Goal: Information Seeking & Learning: Learn about a topic

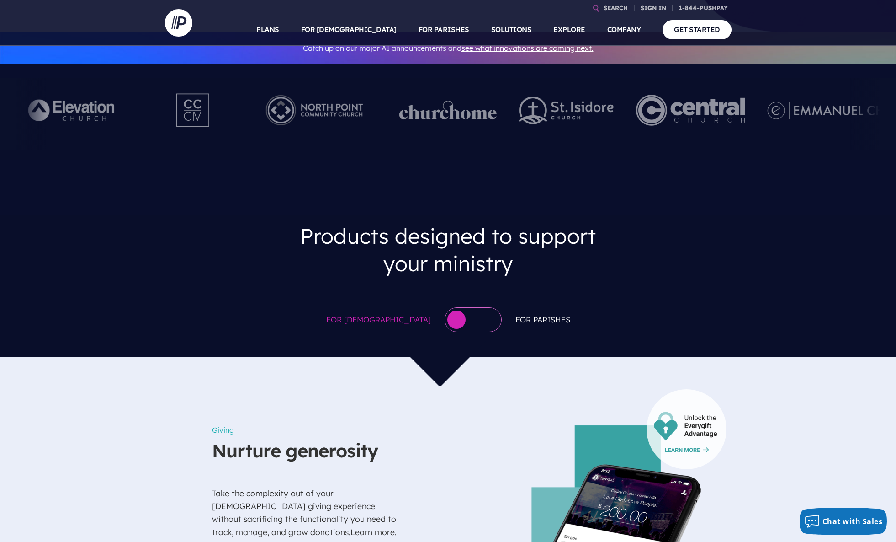
scroll to position [234, 0]
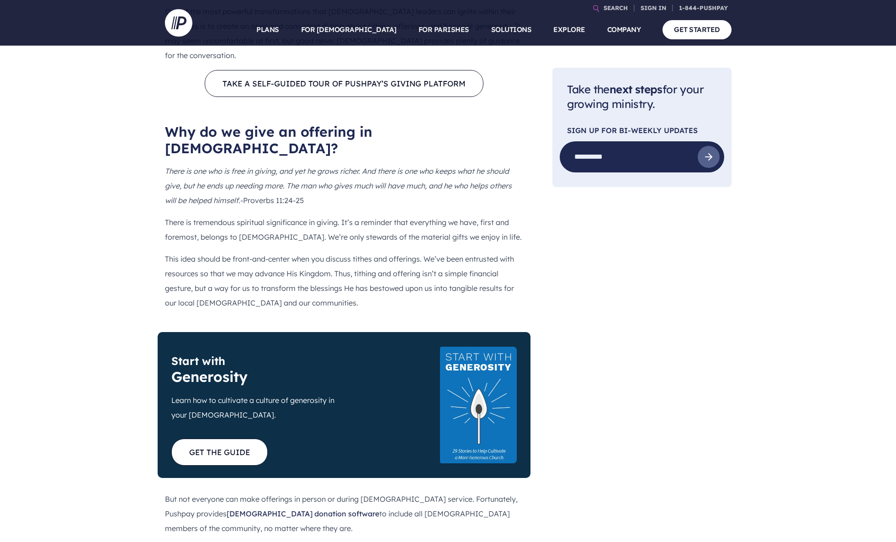
scroll to position [708, 0]
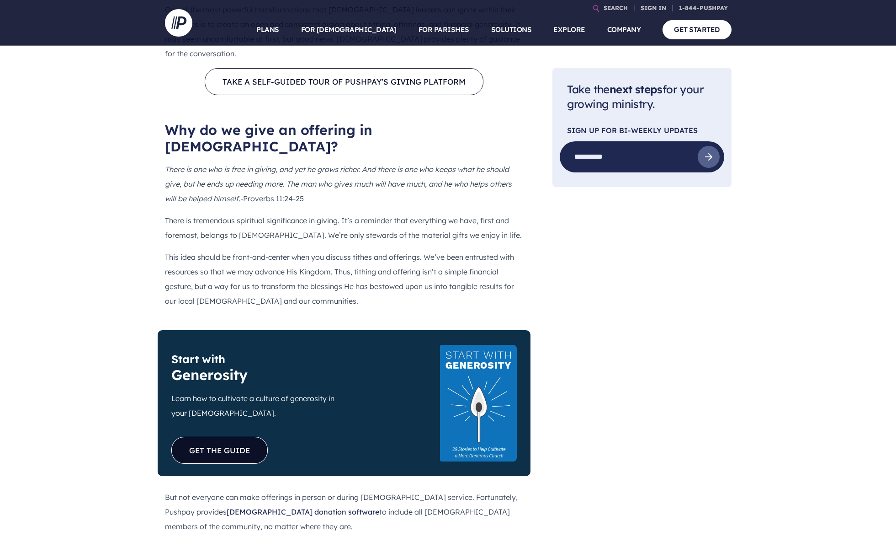
click at [253, 436] on link "GET THE GUIDE" at bounding box center [219, 449] width 96 height 27
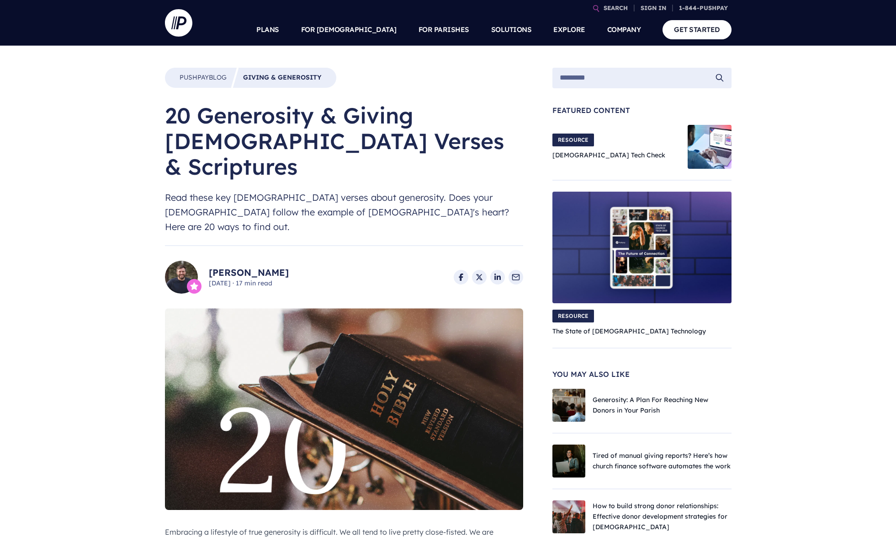
click at [224, 266] on link "David Royall" at bounding box center [249, 272] width 80 height 13
